Goal: Transaction & Acquisition: Purchase product/service

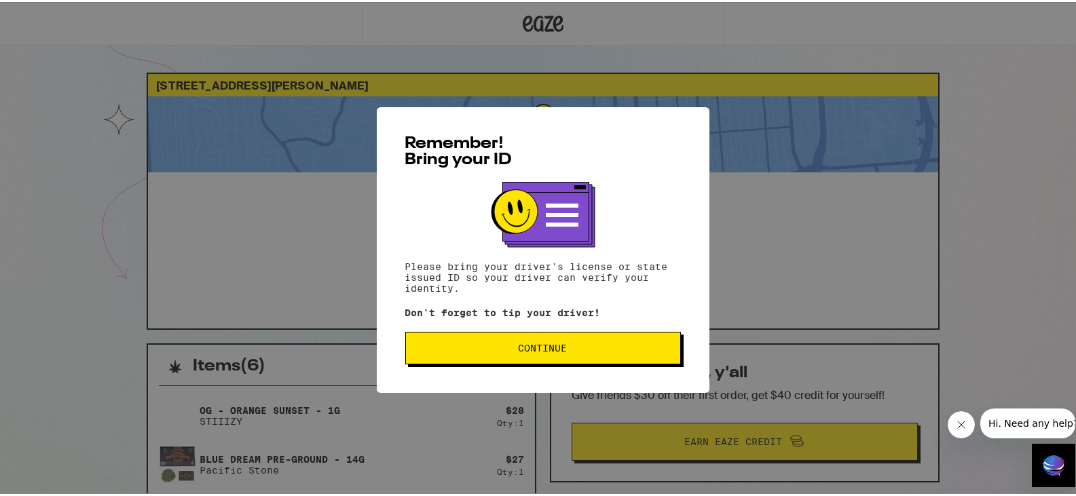
click at [519, 351] on span "Continue" at bounding box center [543, 347] width 49 height 10
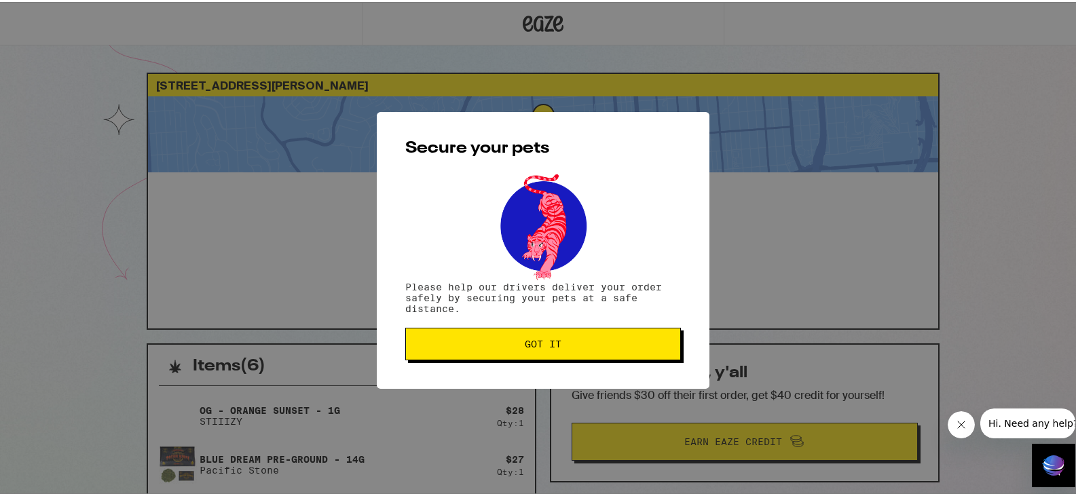
click at [516, 352] on button "Got it" at bounding box center [543, 342] width 276 height 33
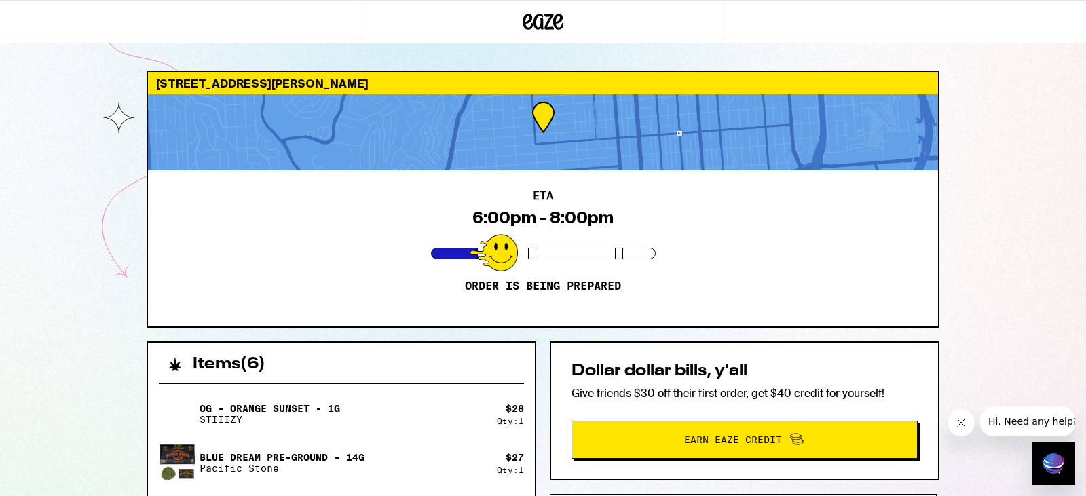
click at [961, 93] on div "562 Elizabeth St San Francisco 94114 ETA 6:00pm - 8:00pm Order is being prepare…" at bounding box center [543, 462] width 1086 height 924
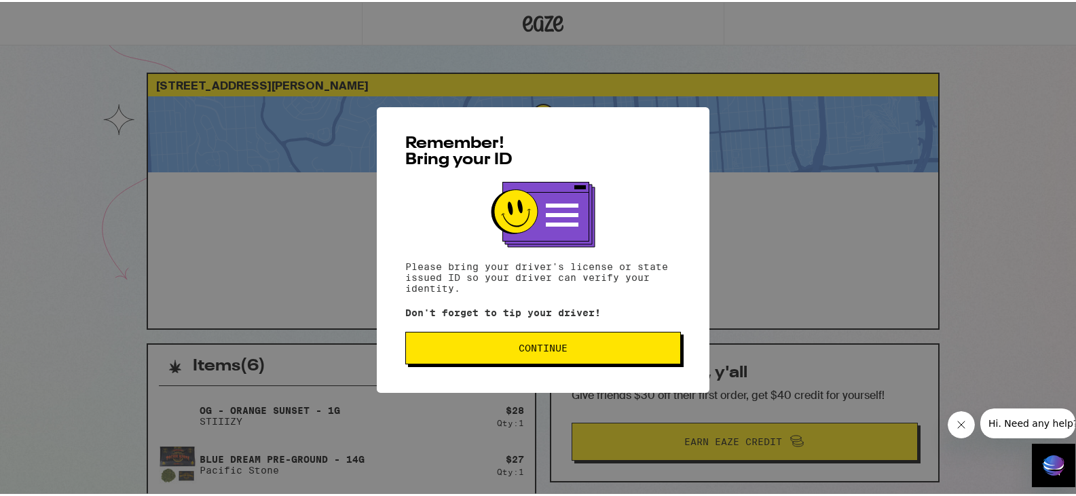
click at [568, 358] on button "Continue" at bounding box center [543, 346] width 276 height 33
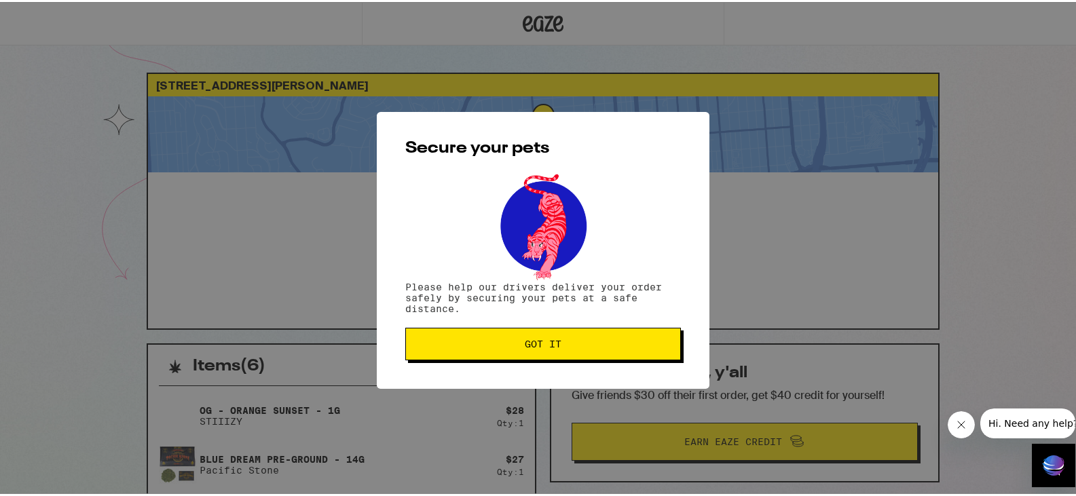
click at [558, 343] on span "Got it" at bounding box center [543, 342] width 253 height 10
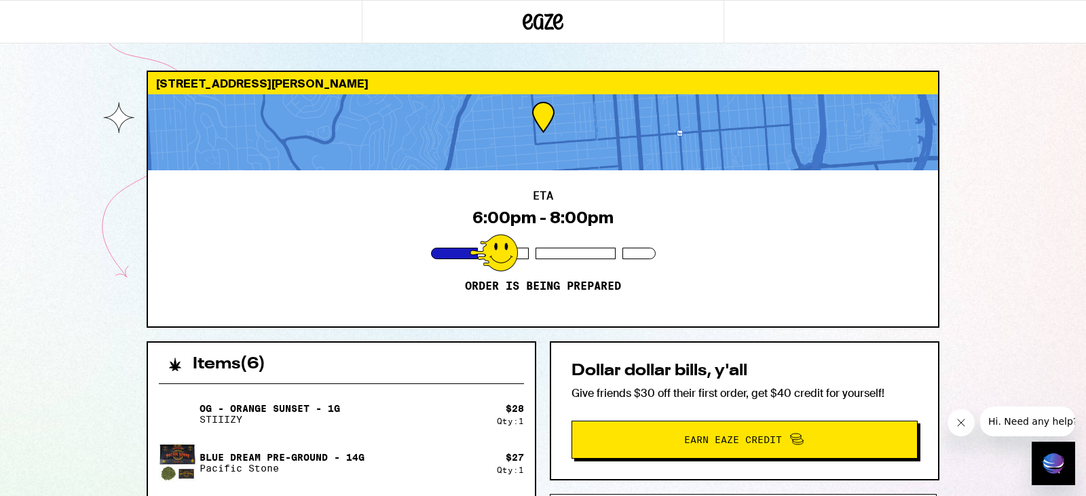
click at [415, 452] on div "Blue Dream Pre-Ground - 14g Pacific Stone" at bounding box center [328, 463] width 338 height 38
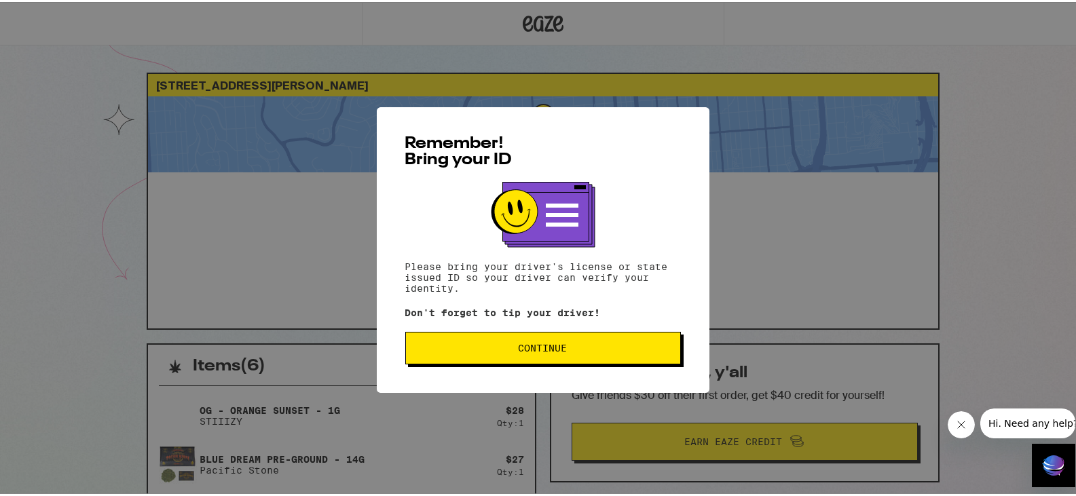
click at [564, 353] on button "Continue" at bounding box center [543, 346] width 276 height 33
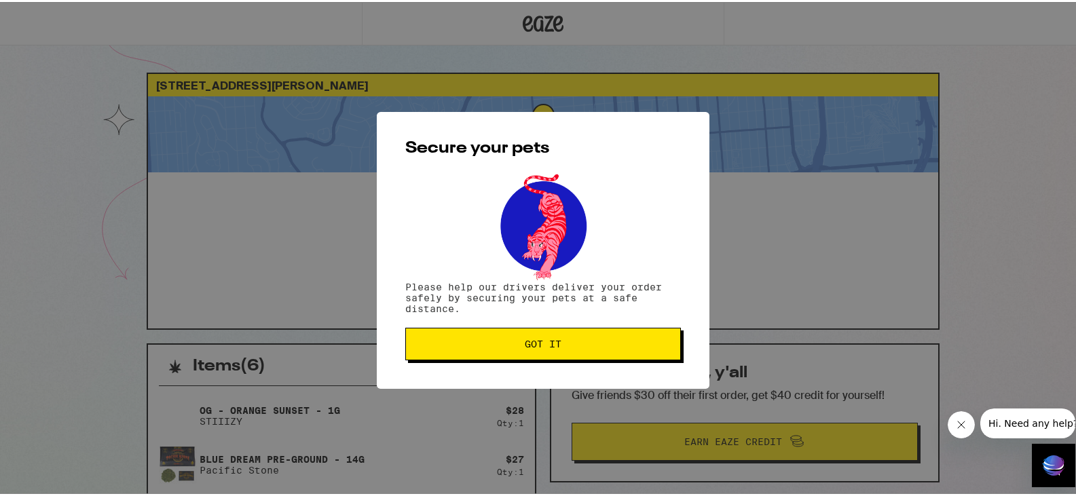
click at [562, 350] on button "Got it" at bounding box center [543, 342] width 276 height 33
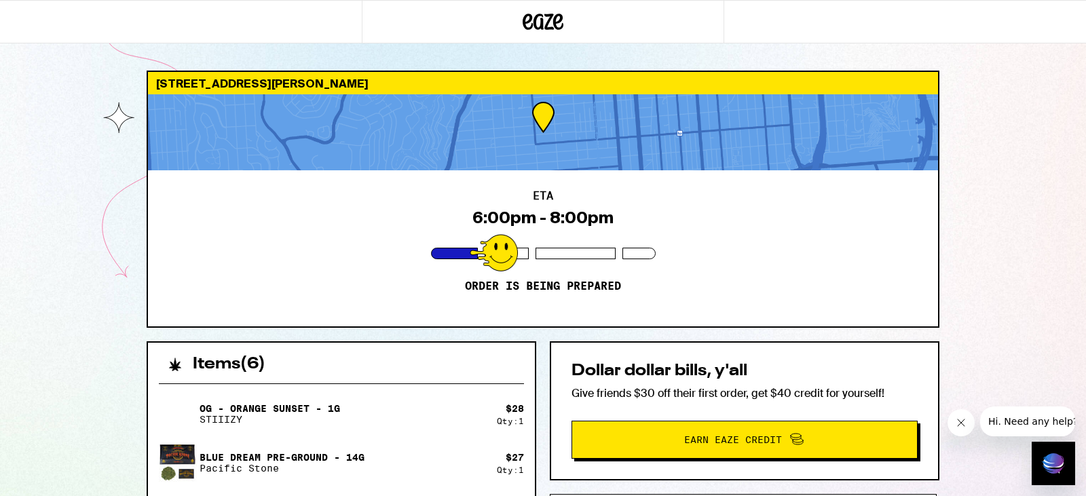
drag, startPoint x: 956, startPoint y: 57, endPoint x: 958, endPoint y: 65, distance: 8.4
click at [957, 65] on div "562 Elizabeth St San Francisco 94114 ETA 6:00pm - 8:00pm Order is being prepare…" at bounding box center [543, 462] width 1086 height 924
click at [390, 430] on div "OG - Orange Sunset - 1g STIIIZY" at bounding box center [328, 414] width 338 height 38
click at [547, 19] on icon at bounding box center [543, 22] width 41 height 24
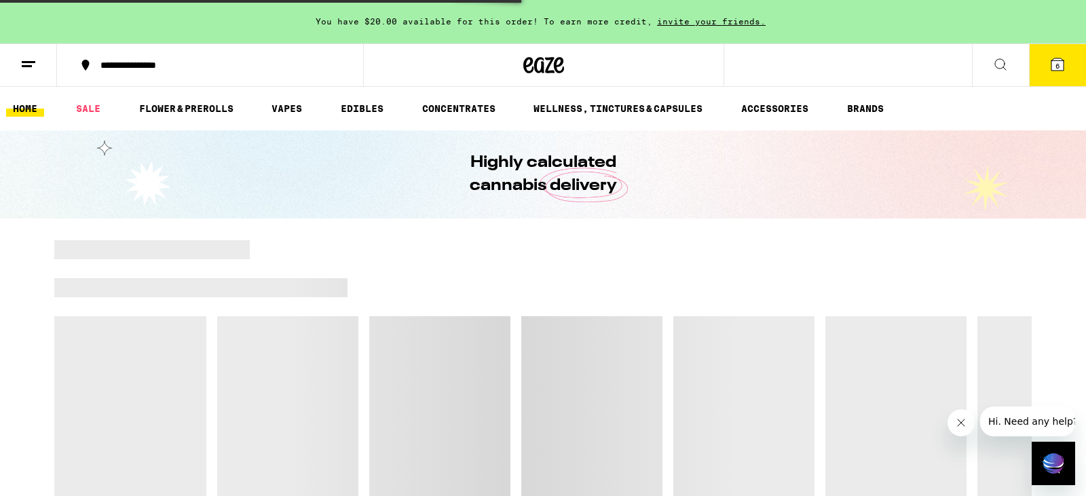
click at [547, 19] on span "You have $20.00 available for this order! To earn more credit," at bounding box center [484, 21] width 337 height 9
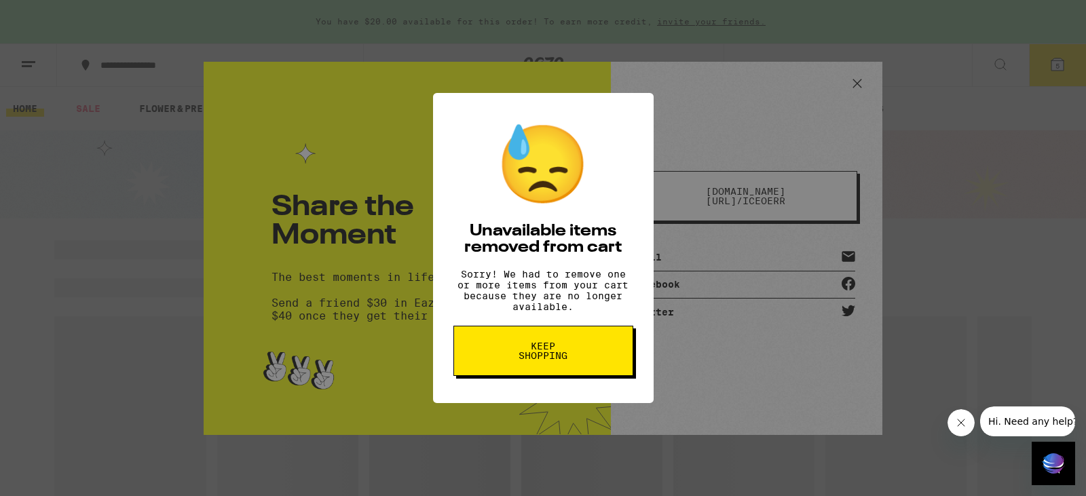
click at [555, 360] on span "Keep Shopping" at bounding box center [544, 351] width 70 height 19
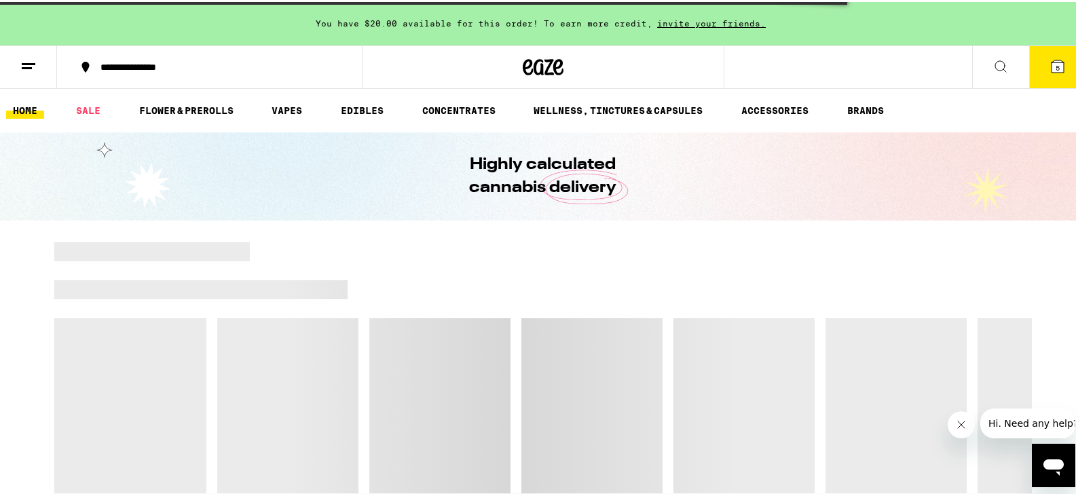
click at [1044, 56] on button "5" at bounding box center [1057, 65] width 57 height 42
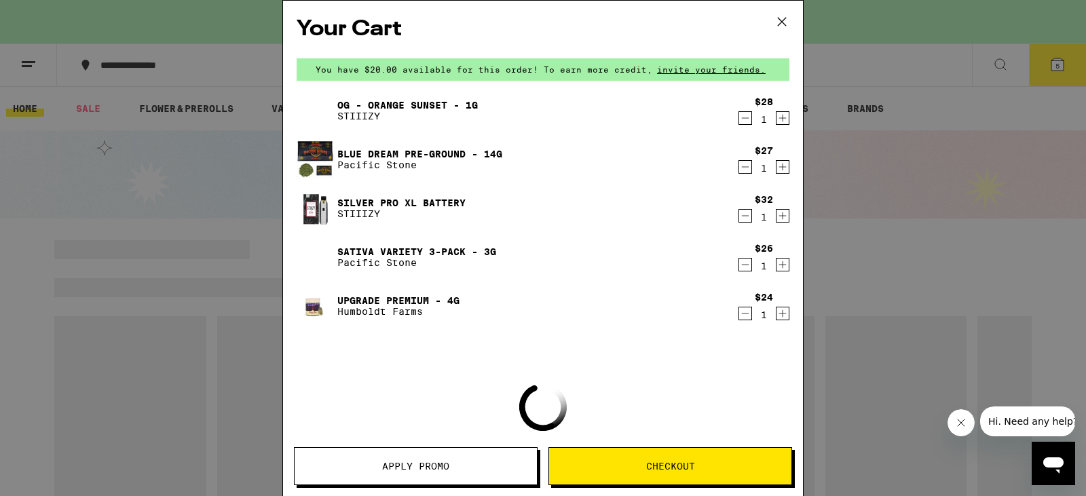
click at [682, 458] on button "Checkout" at bounding box center [671, 466] width 244 height 38
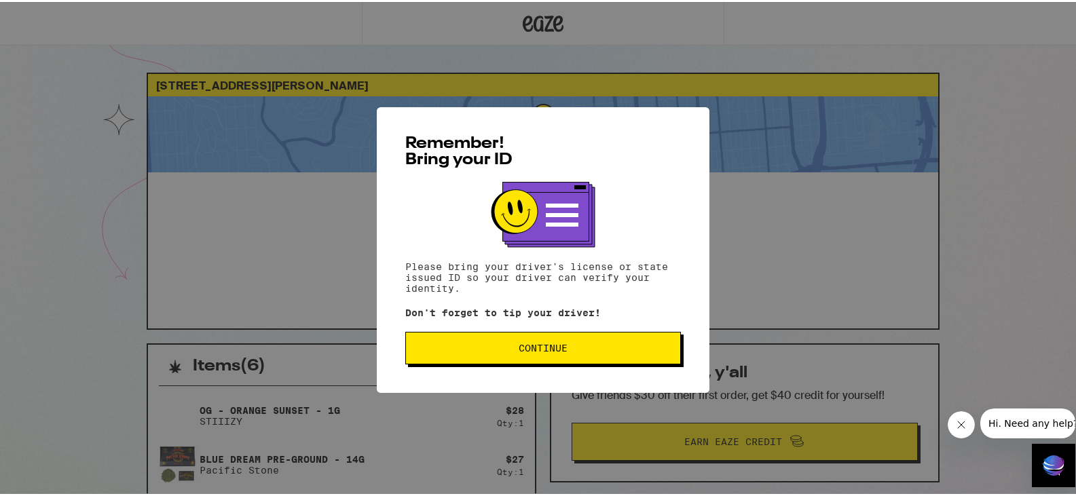
click at [509, 354] on button "Continue" at bounding box center [543, 346] width 276 height 33
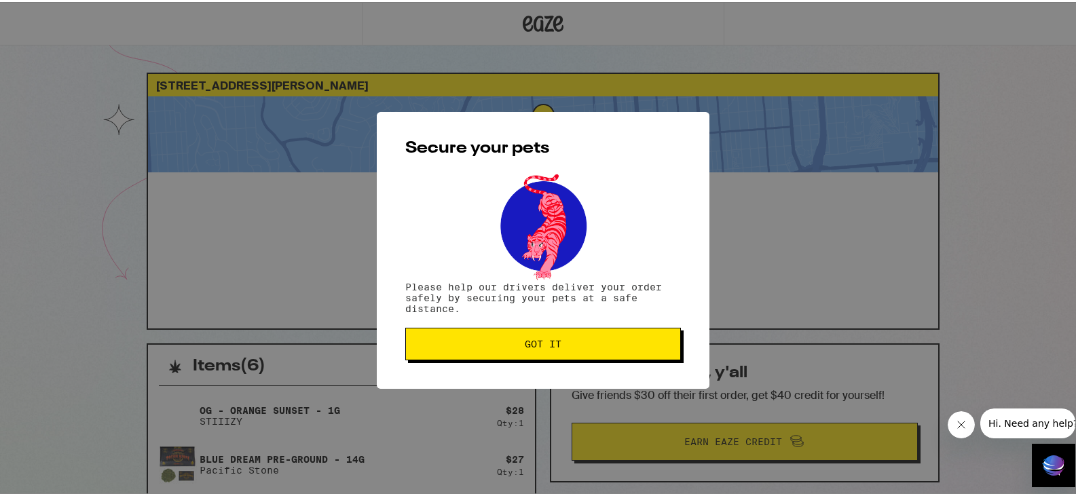
click at [511, 352] on button "Got it" at bounding box center [543, 342] width 276 height 33
